Goal: Task Accomplishment & Management: Use online tool/utility

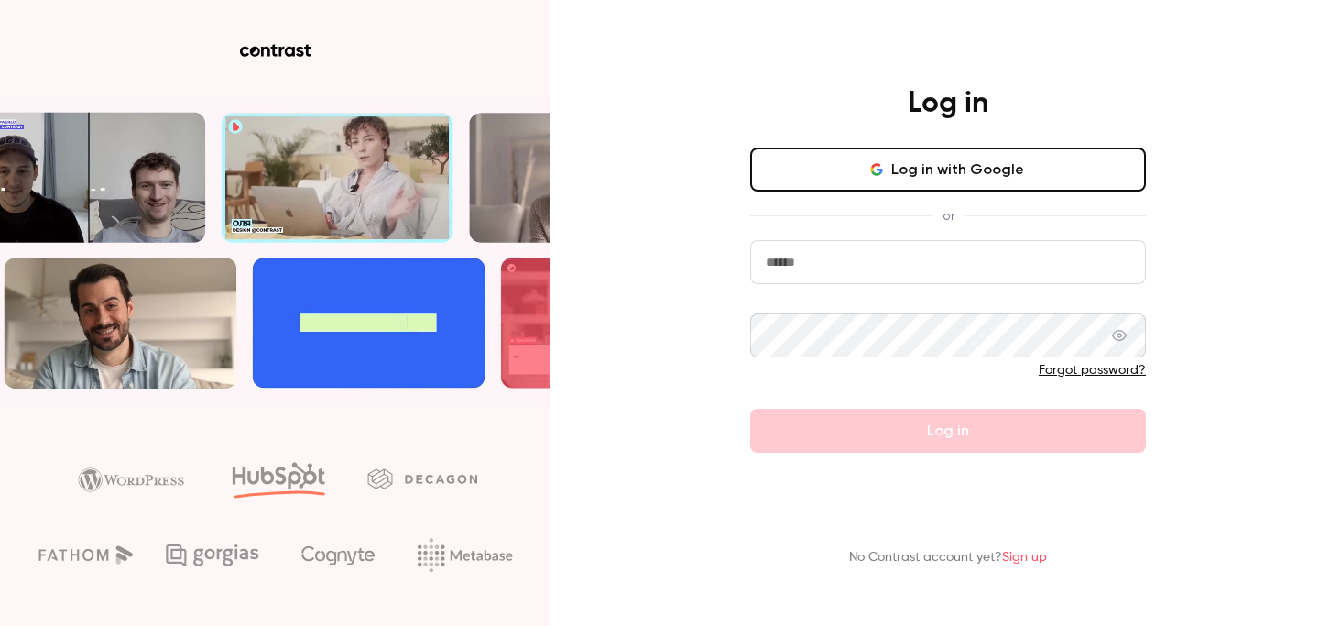
click at [817, 179] on button "Log in with Google" at bounding box center [948, 170] width 396 height 44
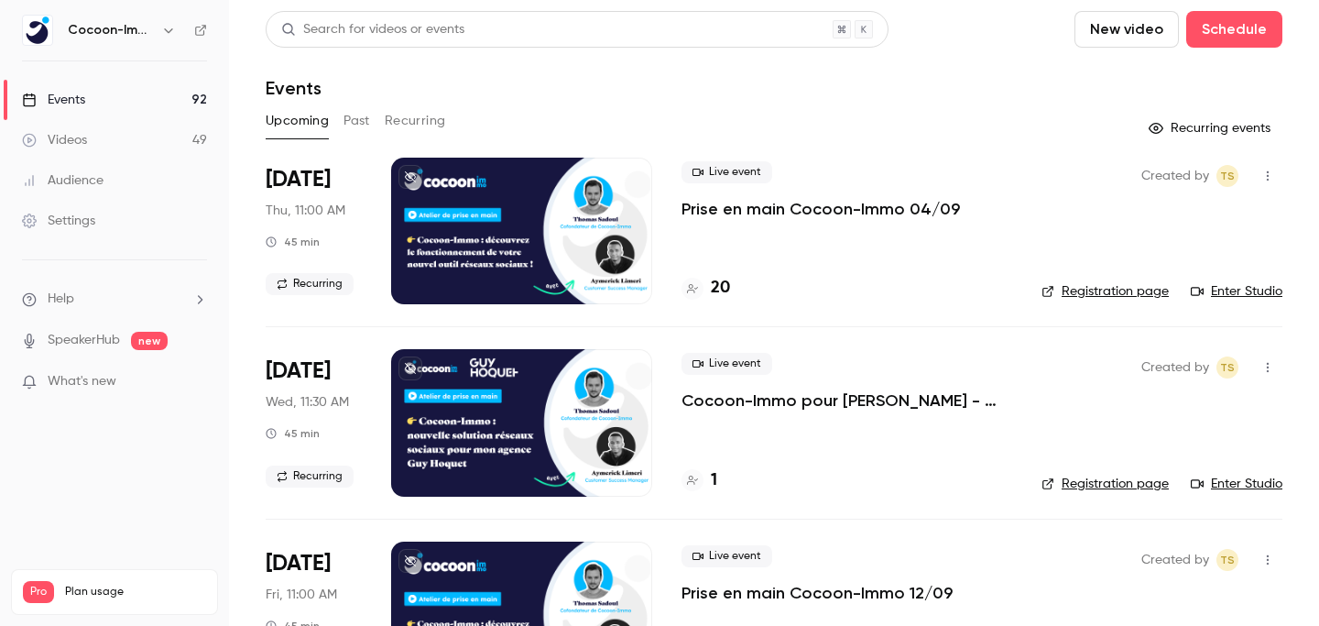
click at [113, 128] on link "Videos 49" at bounding box center [114, 140] width 229 height 40
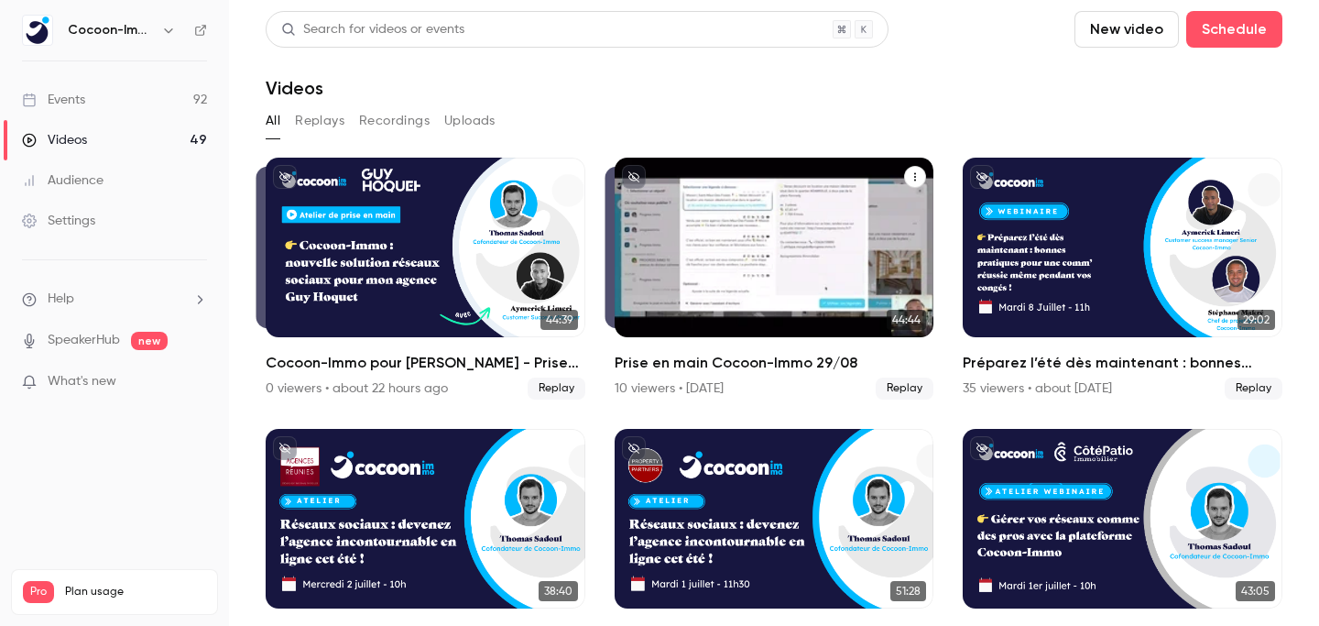
click at [841, 213] on div "Prise en main Cocoon-Immo 29/08" at bounding box center [775, 248] width 320 height 180
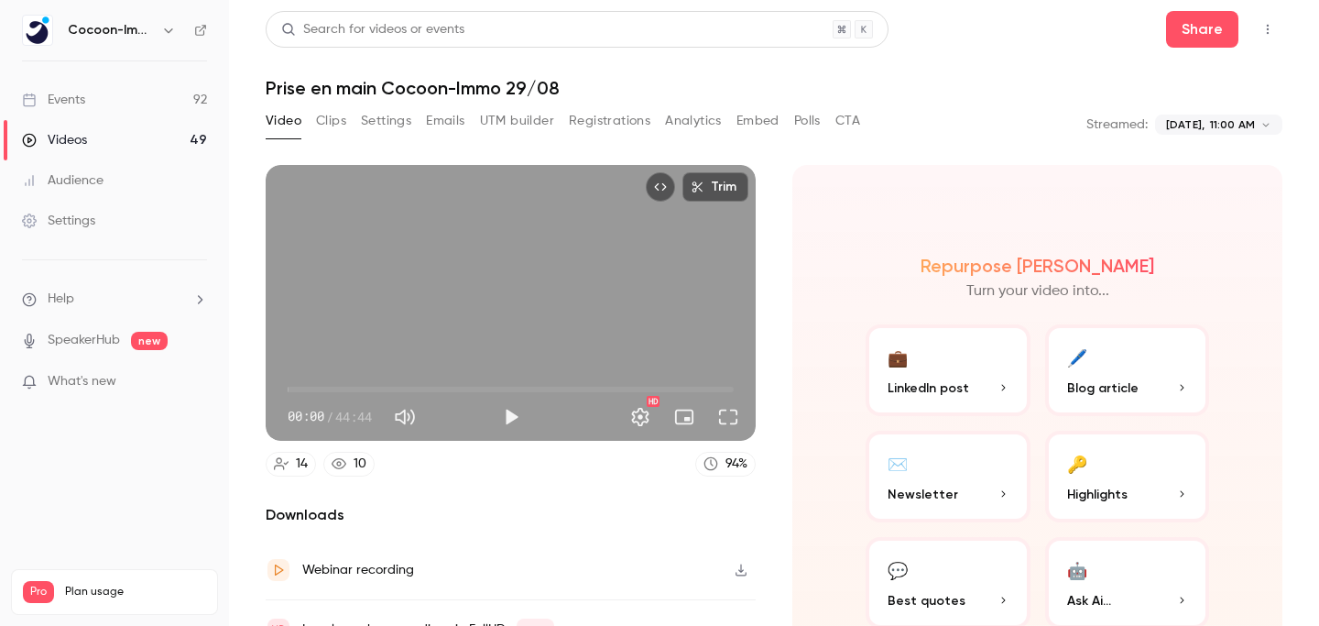
scroll to position [93, 0]
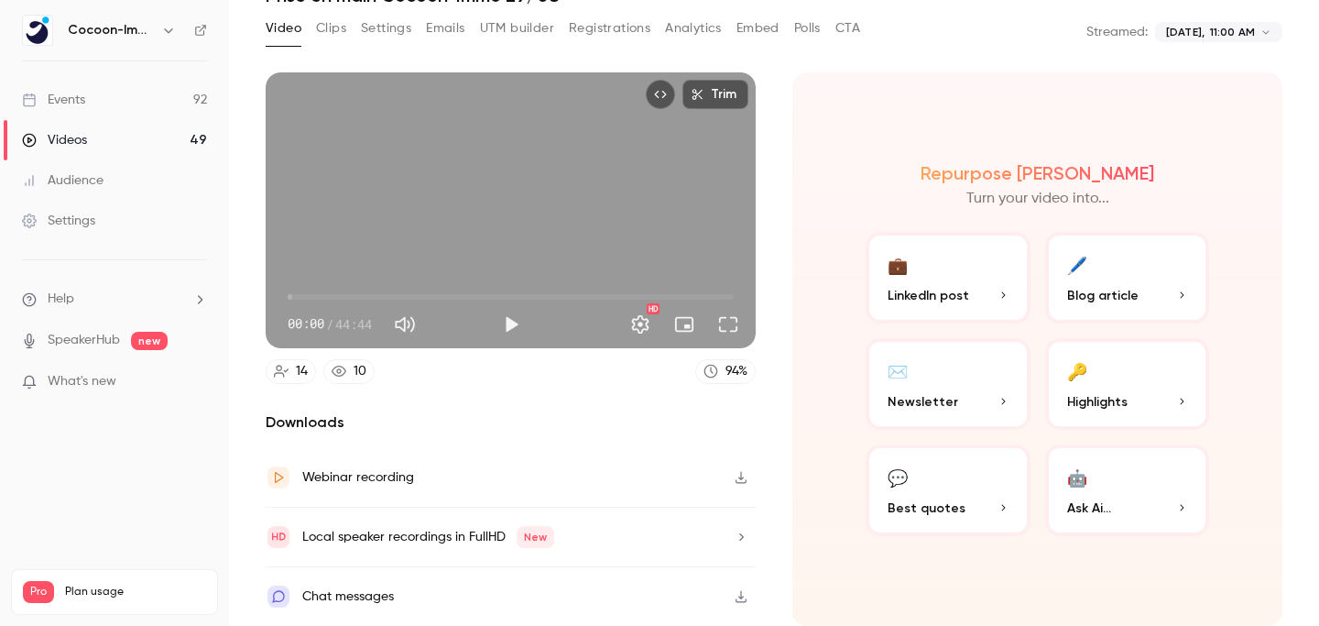
click at [741, 480] on icon "button" at bounding box center [741, 477] width 15 height 13
click at [105, 88] on link "Events 92" at bounding box center [114, 100] width 229 height 40
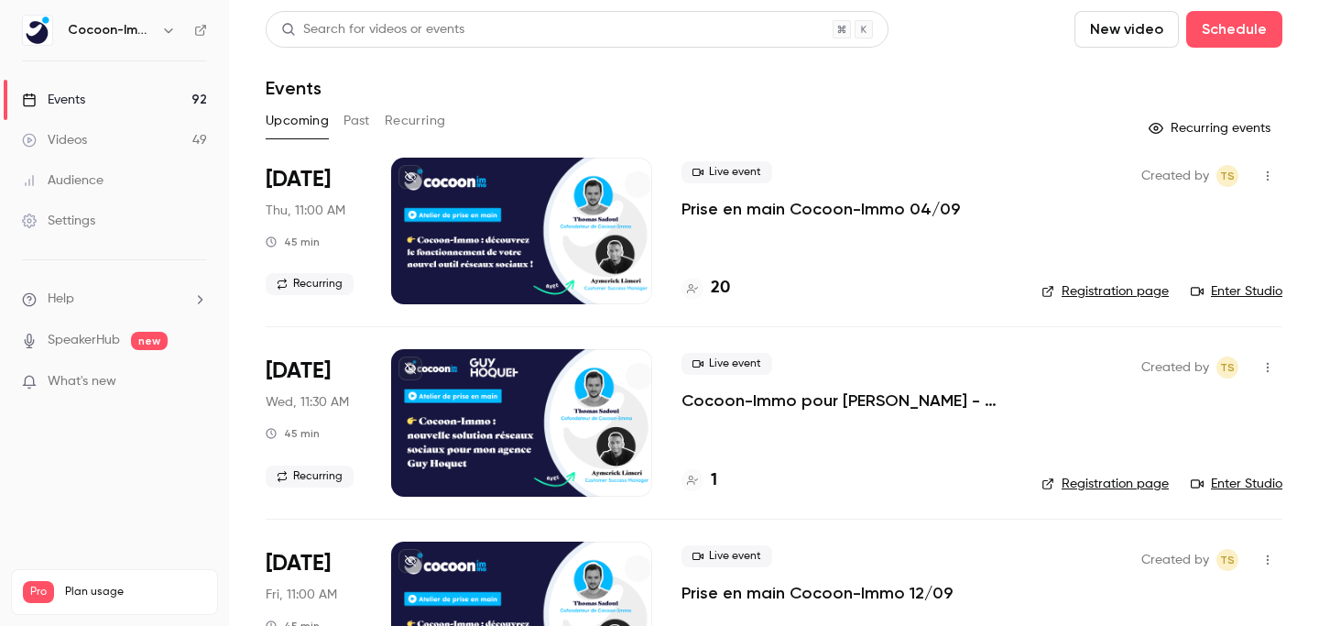
click at [888, 254] on div "Live event Prise en main Cocoon-Immo 04/09 20" at bounding box center [847, 231] width 331 height 147
click at [869, 202] on p "Prise en main Cocoon-Immo 04/09" at bounding box center [821, 209] width 279 height 22
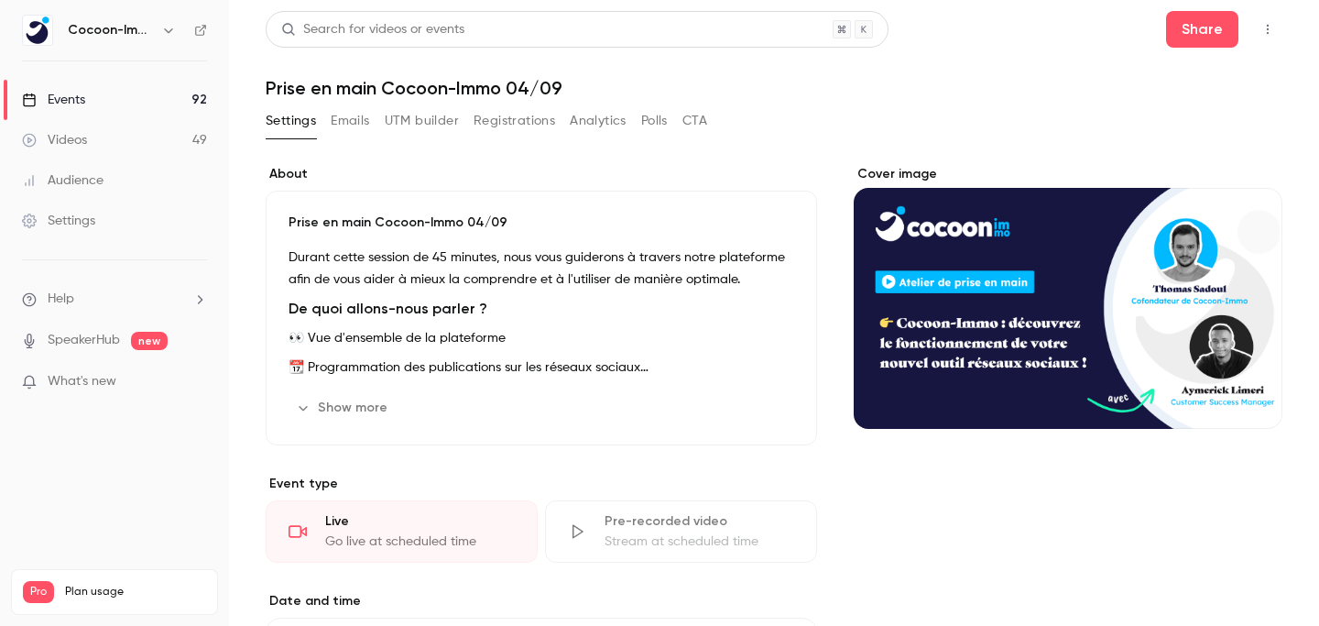
click at [602, 528] on div "Pre-recorded video Stream at scheduled time" at bounding box center [681, 531] width 272 height 62
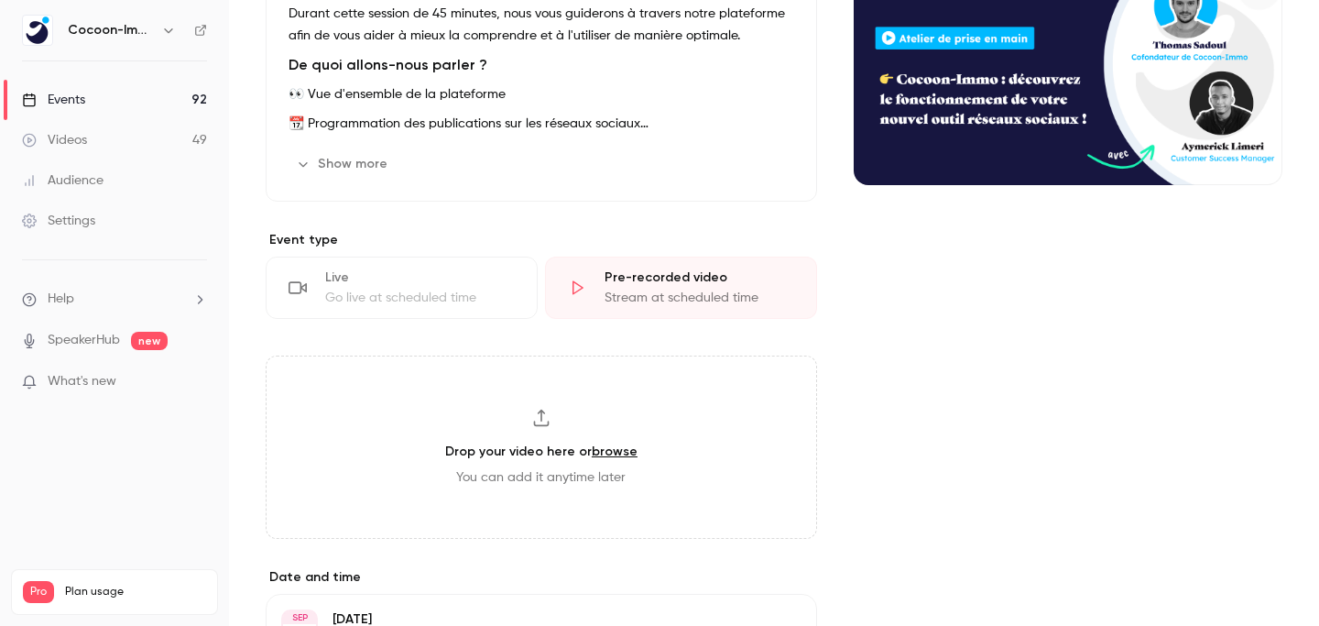
scroll to position [267, 0]
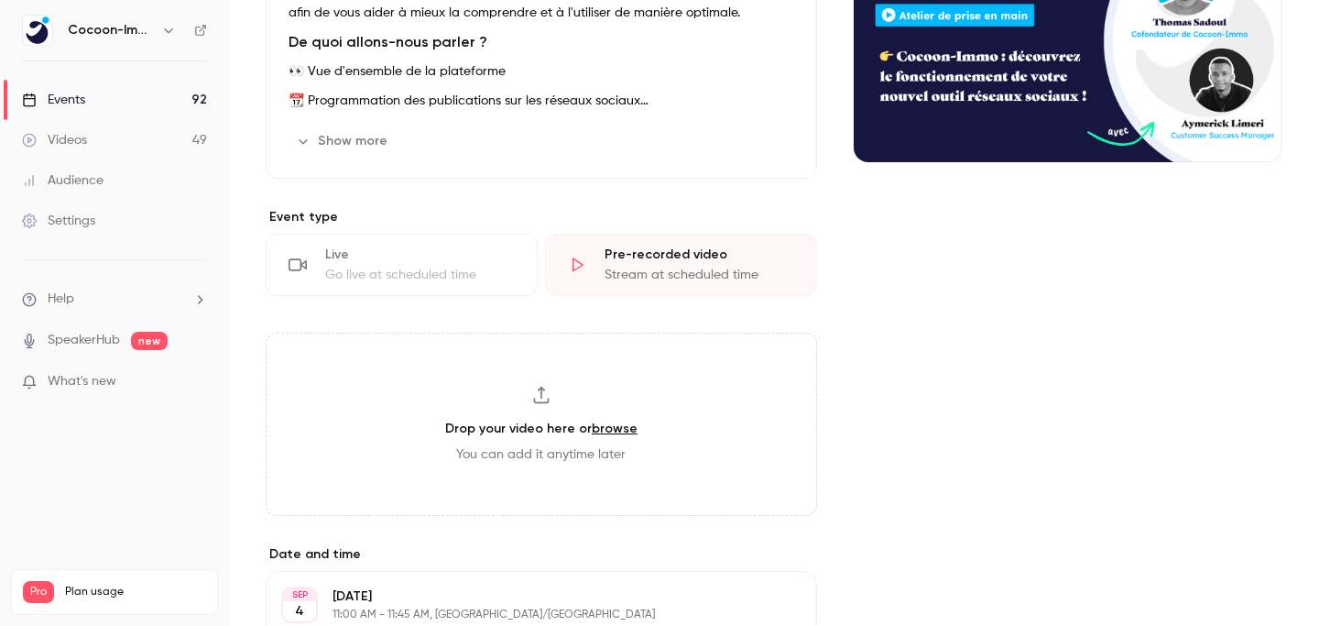
click at [549, 446] on span "You can add it anytime later" at bounding box center [541, 454] width 170 height 18
type input "**********"
